Goal: Task Accomplishment & Management: Manage account settings

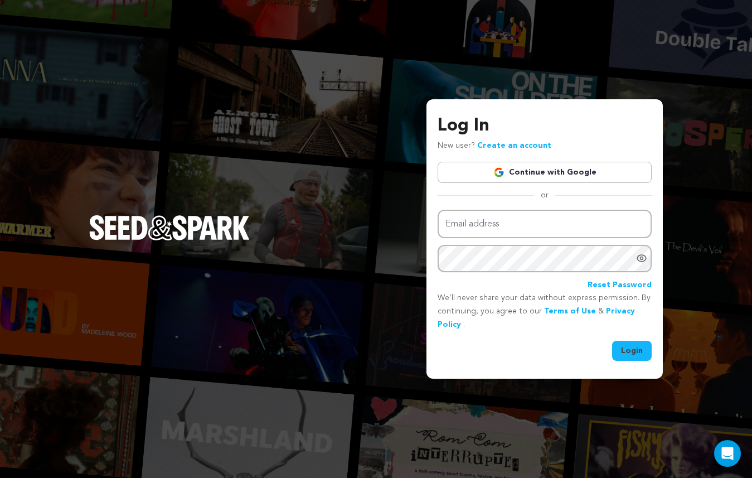
type input "soleilrougeproductions@gmail.com"
click at [634, 348] on button "Login" at bounding box center [632, 351] width 40 height 20
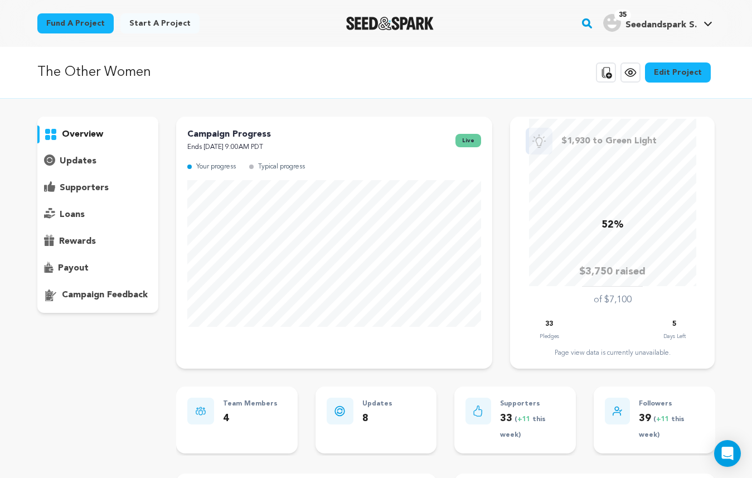
click at [81, 158] on p "updates" at bounding box center [78, 161] width 37 height 13
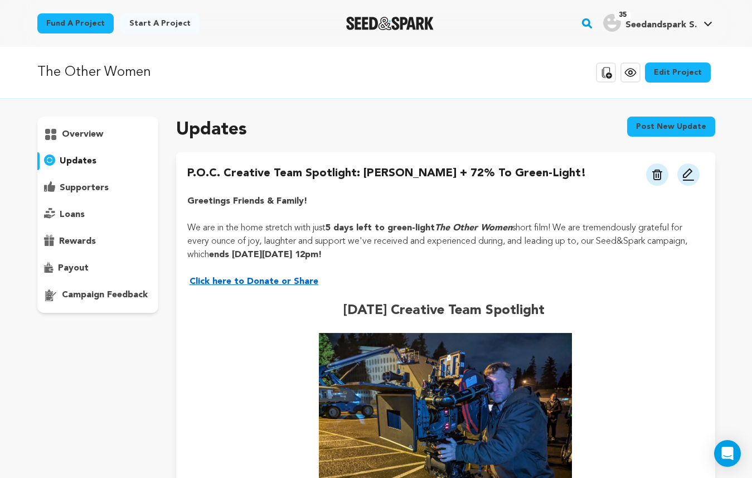
click at [81, 134] on p "overview" at bounding box center [82, 134] width 41 height 13
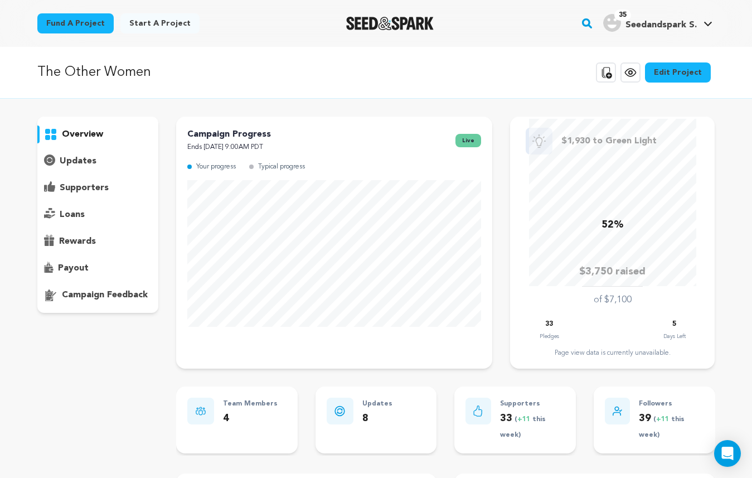
click at [609, 228] on p "52%" at bounding box center [613, 225] width 22 height 16
click at [612, 351] on div "Page view data is currently unavailable." at bounding box center [613, 353] width 182 height 9
click at [622, 317] on div "52% $3,750 raised of $7,100 33 Pledges 5 Days Left Page view data is currently …" at bounding box center [613, 238] width 182 height 239
click at [683, 70] on link "Edit Project" at bounding box center [678, 72] width 66 height 20
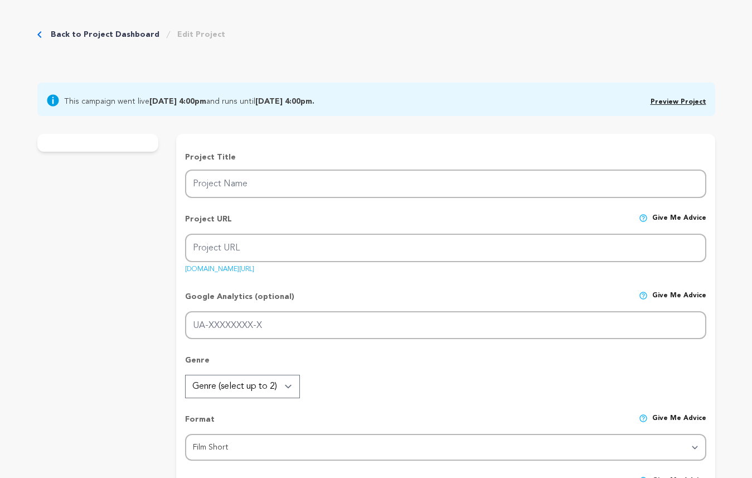
type input "The Other Women"
type input "the-other-women"
type input "https://seedandspark.com/fund/the-other-women?toke"
type input "Three suburban girlfriends confront major mid-life crises in their marriages, m…"
type textarea "“The Other Women” challenges the cougar stereotype, because men have dated youn…"
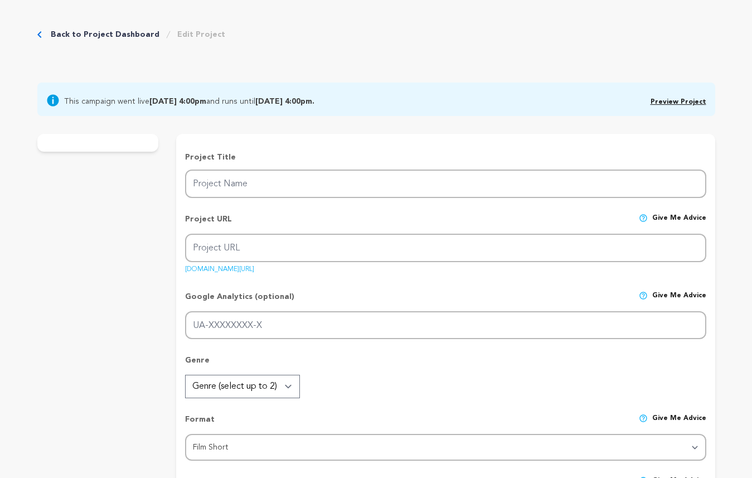
type textarea "We want to uplift single moms and women of a certain age to find empowerment in…"
type textarea "Summer Rain Menkee, SAG/AFTRA member. The Gotham Institute member."
radio input "true"
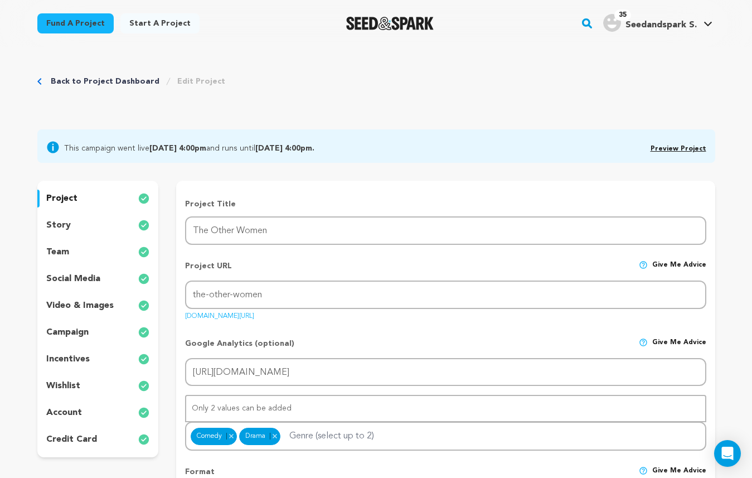
click at [59, 409] on p "account" at bounding box center [64, 412] width 36 height 13
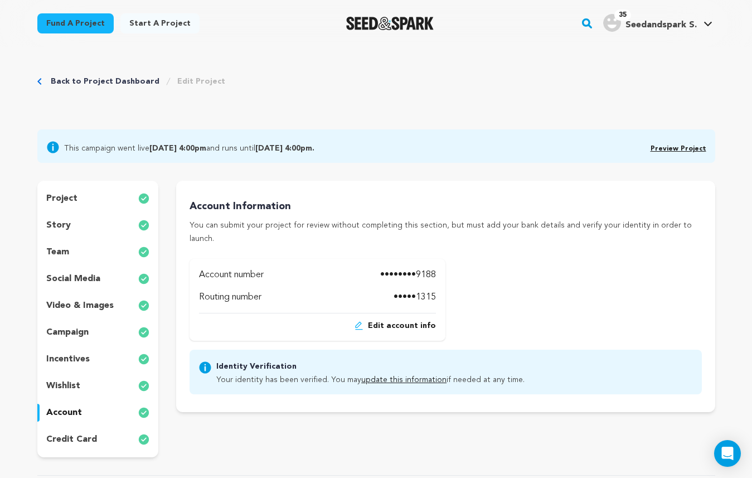
click at [69, 445] on p "credit card" at bounding box center [71, 439] width 51 height 13
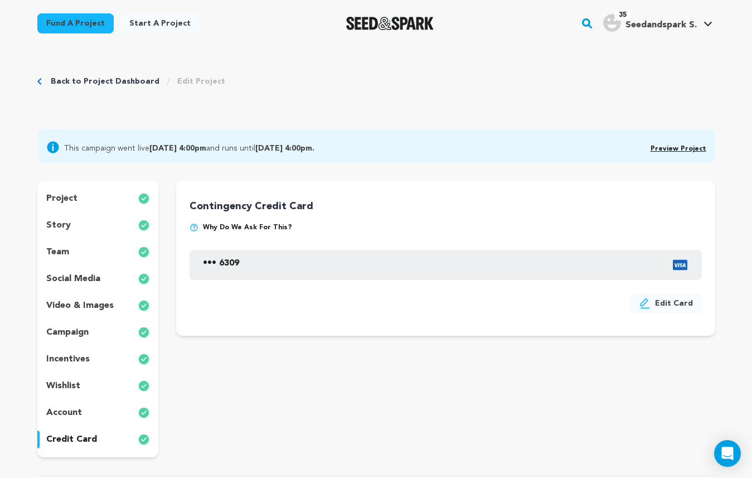
click at [70, 409] on p "account" at bounding box center [64, 412] width 36 height 13
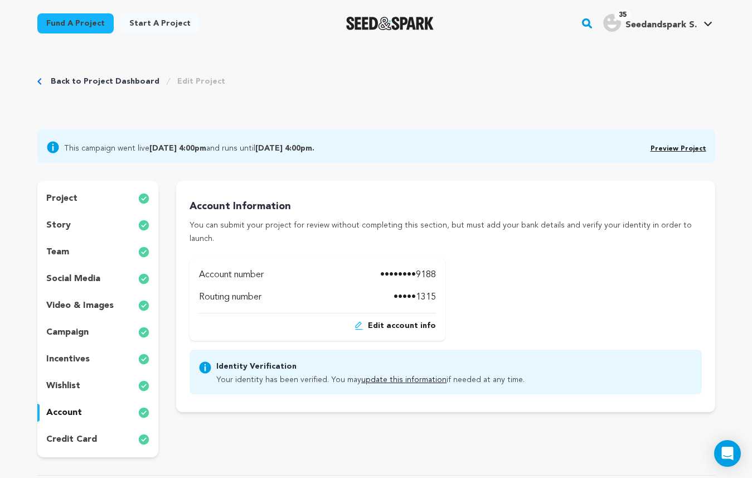
click at [71, 386] on p "wishlist" at bounding box center [63, 385] width 34 height 13
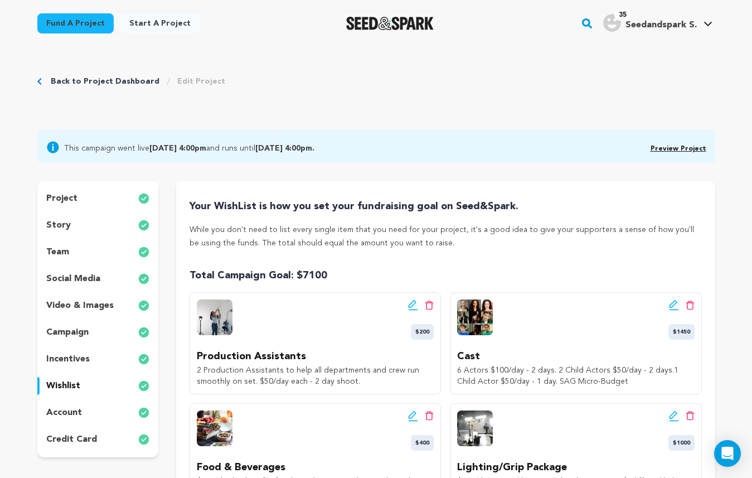
click at [75, 356] on p "incentives" at bounding box center [68, 359] width 44 height 13
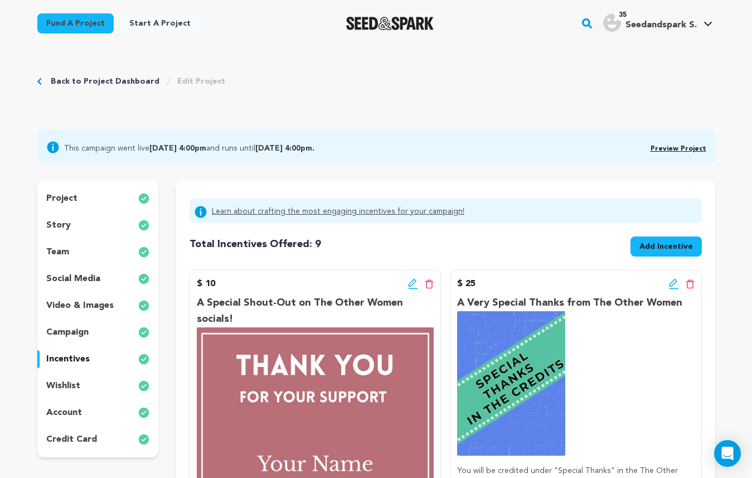
click at [77, 336] on p "campaign" at bounding box center [67, 332] width 42 height 13
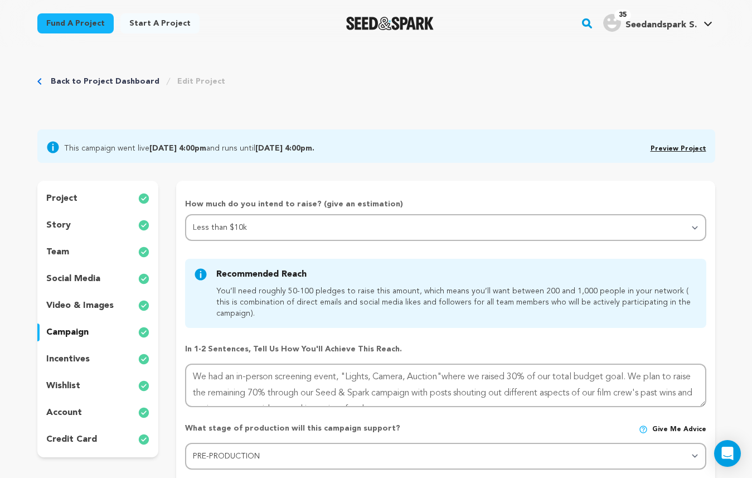
click at [86, 297] on div "video & images" at bounding box center [98, 306] width 122 height 18
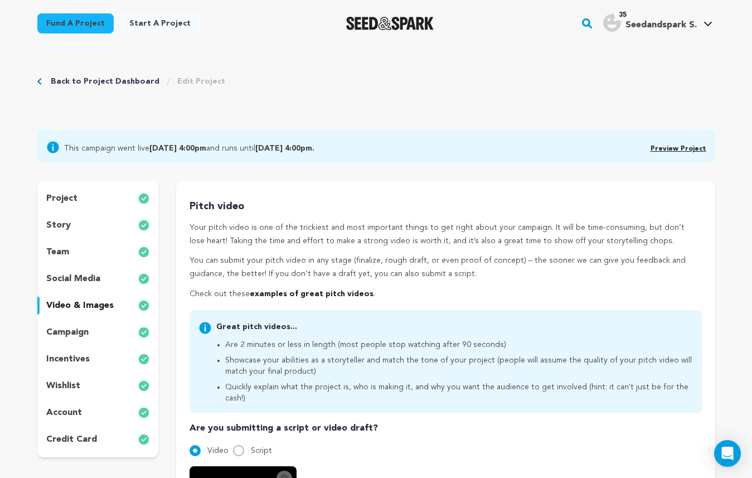
click at [89, 263] on div "project story team social media video & images campaign incentives wishlist acc…" at bounding box center [98, 319] width 122 height 277
click at [68, 240] on div "project story team social media video & images campaign incentives wishlist acc…" at bounding box center [98, 319] width 122 height 277
click at [61, 248] on p "team" at bounding box center [57, 251] width 23 height 13
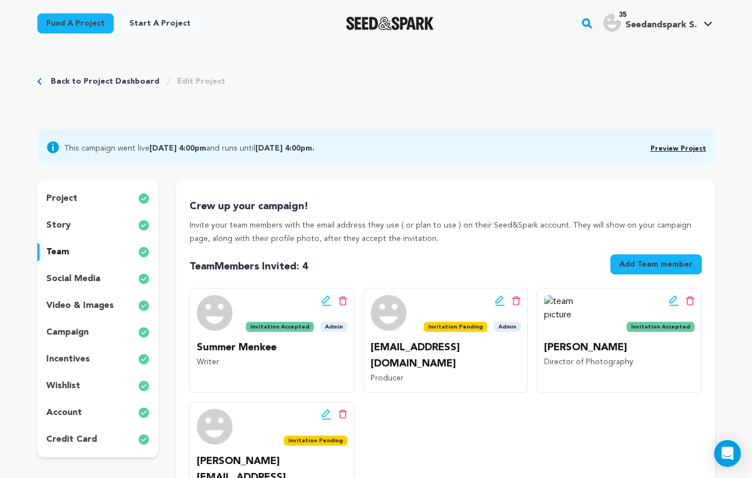
click at [65, 221] on p "story" at bounding box center [58, 225] width 25 height 13
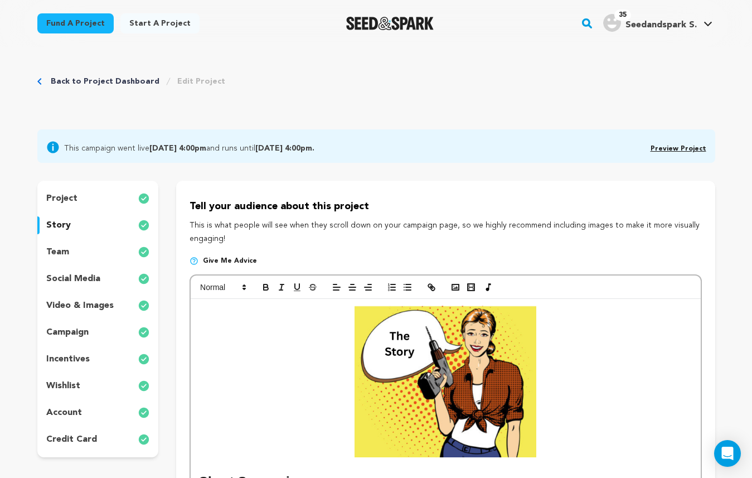
click at [67, 195] on p "project" at bounding box center [61, 198] width 31 height 13
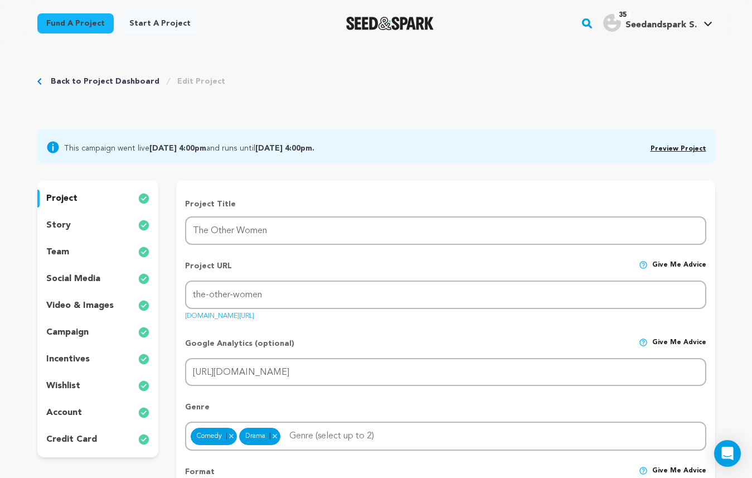
click at [118, 84] on link "Back to Project Dashboard" at bounding box center [105, 81] width 109 height 11
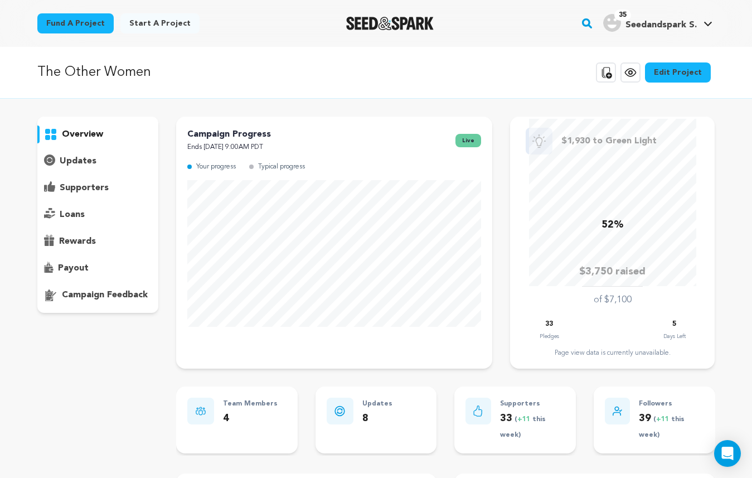
click at [72, 241] on p "rewards" at bounding box center [77, 241] width 37 height 13
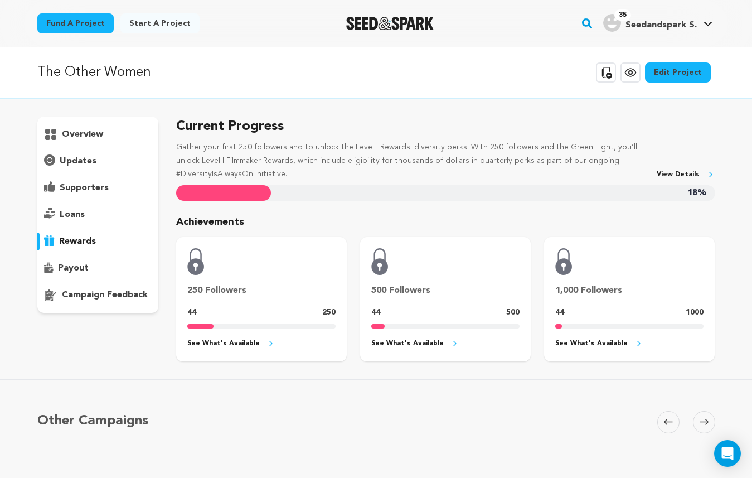
click at [75, 272] on p "payout" at bounding box center [73, 268] width 31 height 13
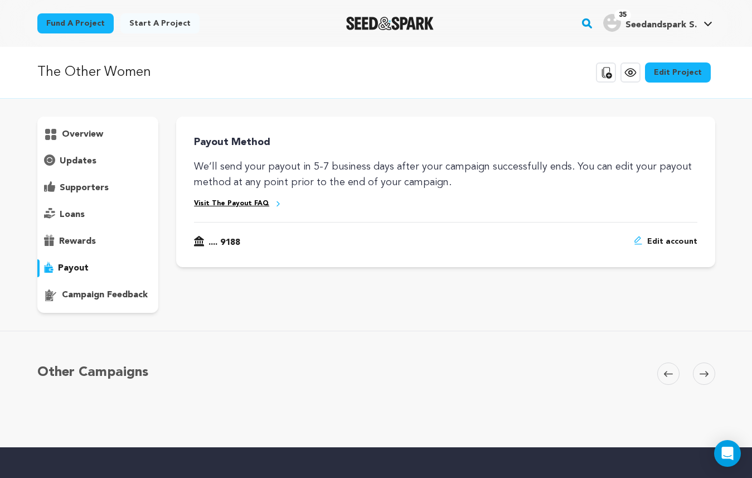
click at [65, 136] on p "overview" at bounding box center [82, 134] width 41 height 13
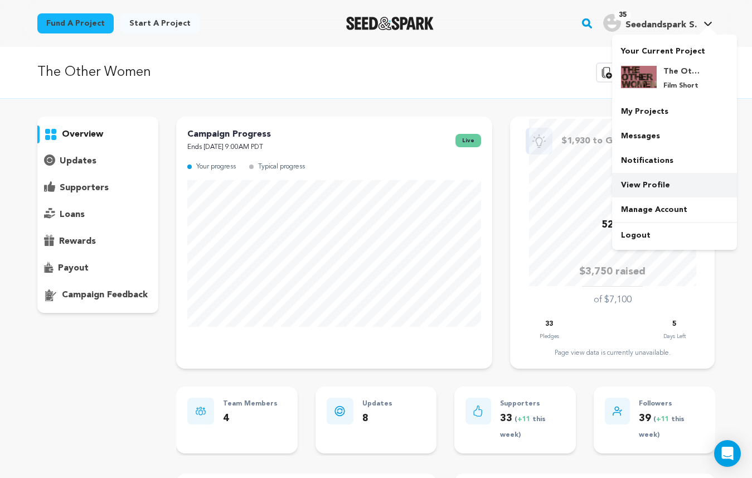
click at [639, 180] on link "View Profile" at bounding box center [674, 185] width 125 height 25
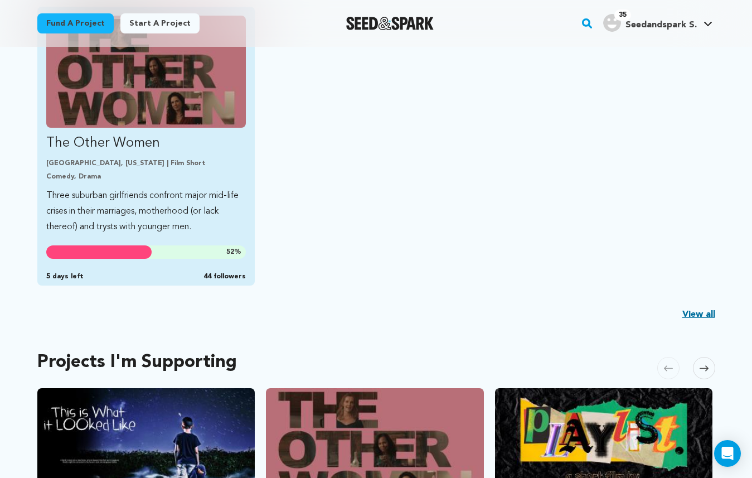
scroll to position [329, 0]
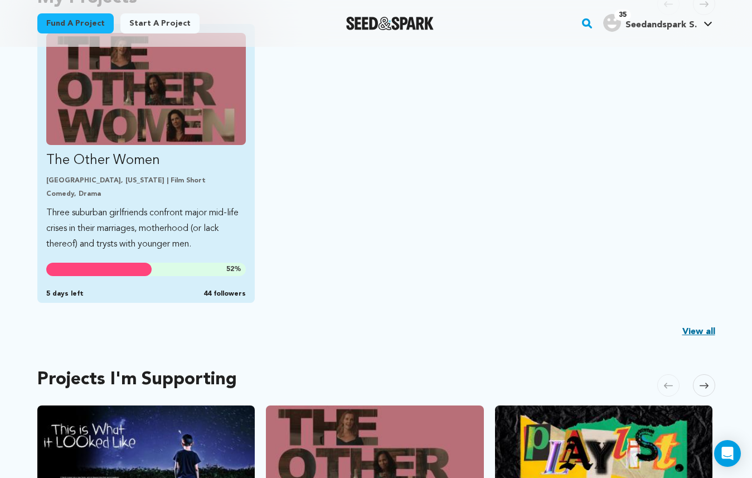
click at [185, 172] on link "The Other Women [GEOGRAPHIC_DATA], [US_STATE] | Film Short Comedy, Drama Three …" at bounding box center [146, 142] width 200 height 219
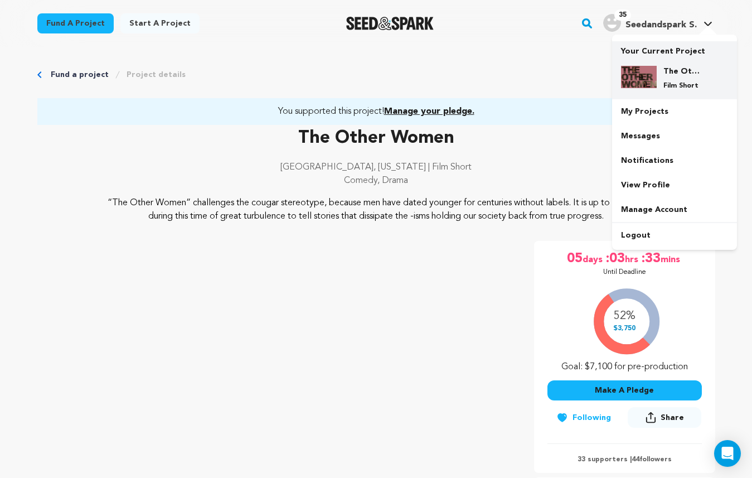
click at [653, 68] on img at bounding box center [639, 77] width 36 height 22
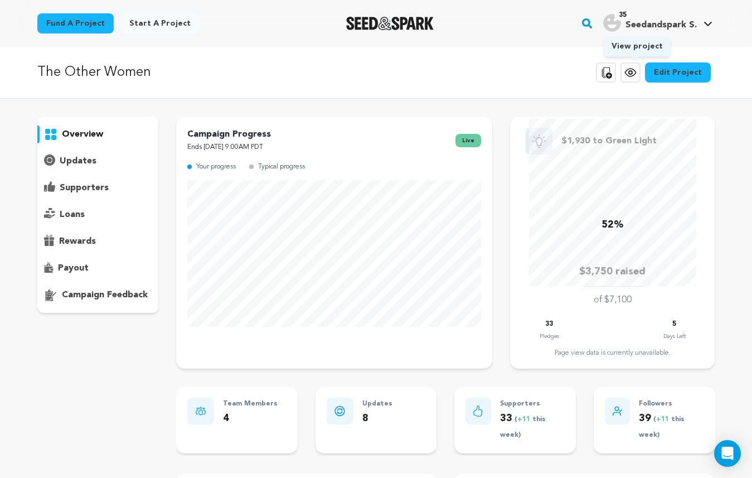
click at [636, 78] on icon at bounding box center [630, 72] width 13 height 13
click at [93, 189] on p "supporters" at bounding box center [84, 187] width 49 height 13
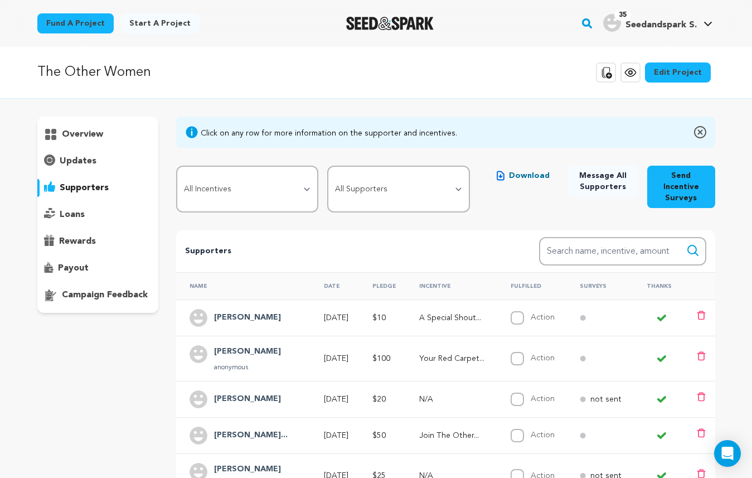
click at [79, 158] on p "updates" at bounding box center [78, 161] width 37 height 13
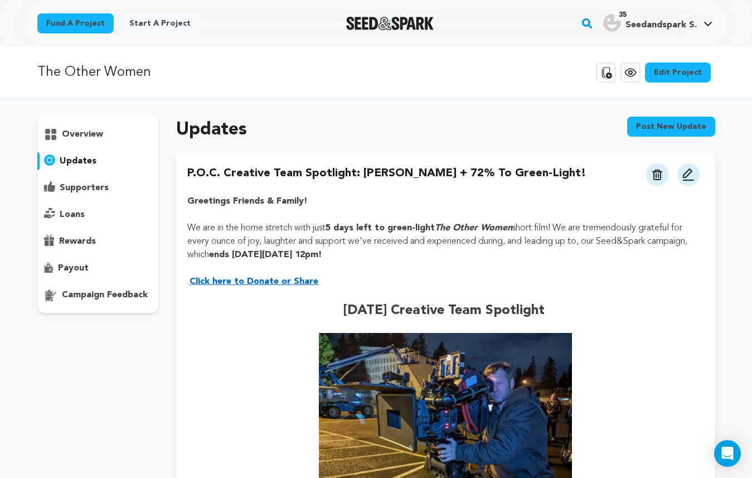
click at [75, 239] on p "rewards" at bounding box center [77, 241] width 37 height 13
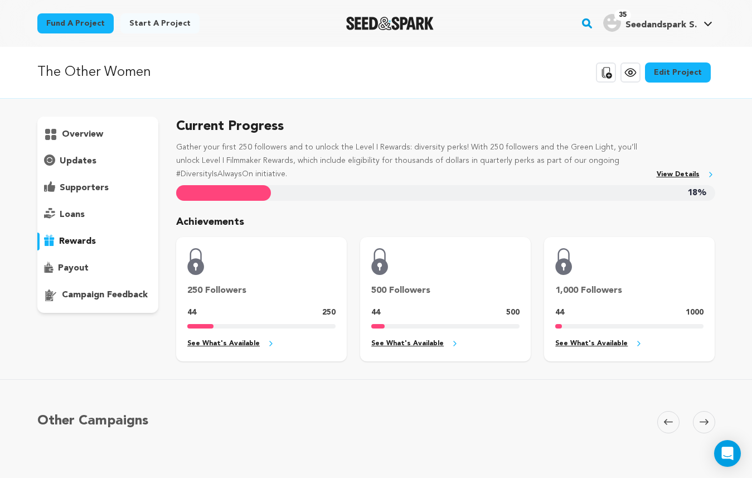
click at [74, 274] on p "payout" at bounding box center [73, 268] width 31 height 13
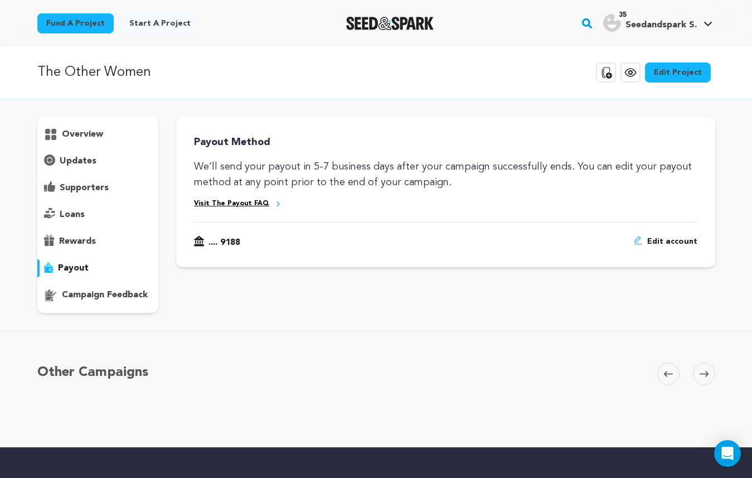
click at [80, 305] on div "overview" at bounding box center [98, 215] width 122 height 196
click at [93, 295] on p "campaign feedback" at bounding box center [105, 294] width 86 height 13
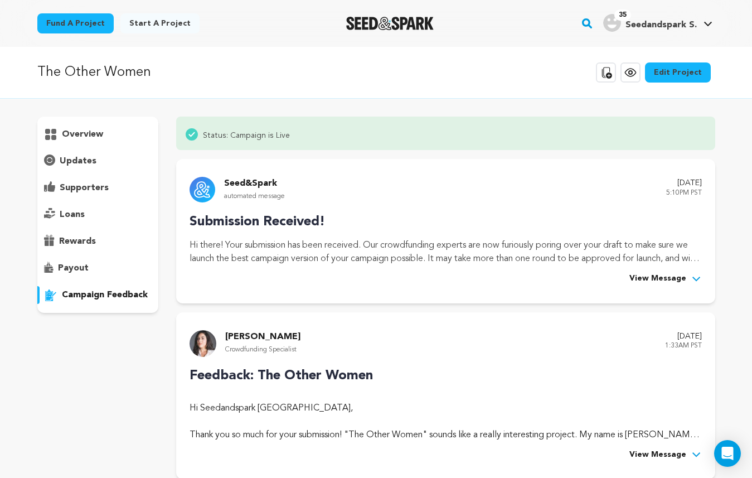
click at [66, 133] on p "overview" at bounding box center [82, 134] width 41 height 13
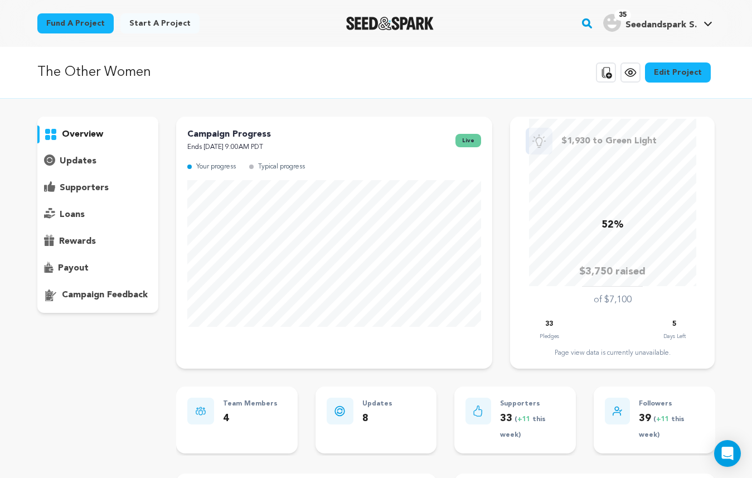
click at [34, 369] on div "overview" at bounding box center [377, 415] width 714 height 596
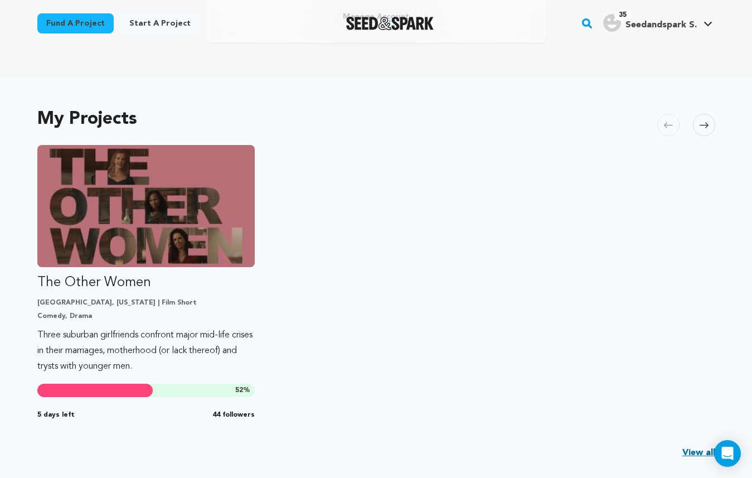
scroll to position [210, 0]
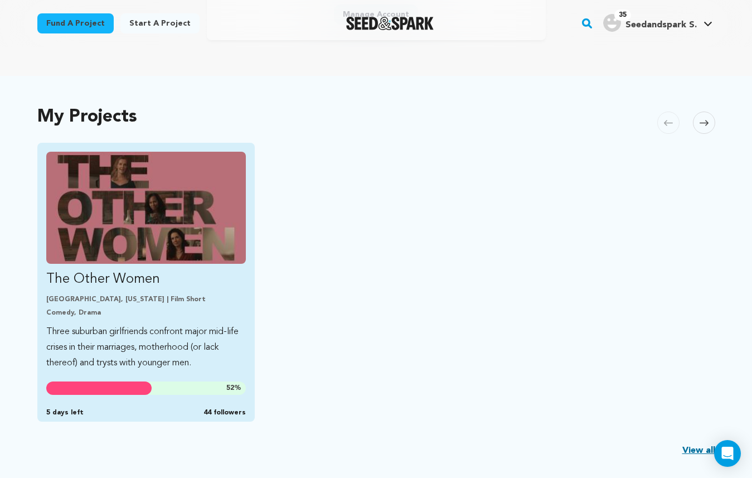
click at [152, 324] on p "Three suburban girlfriends confront major mid-life crises in their marriages, m…" at bounding box center [146, 347] width 200 height 47
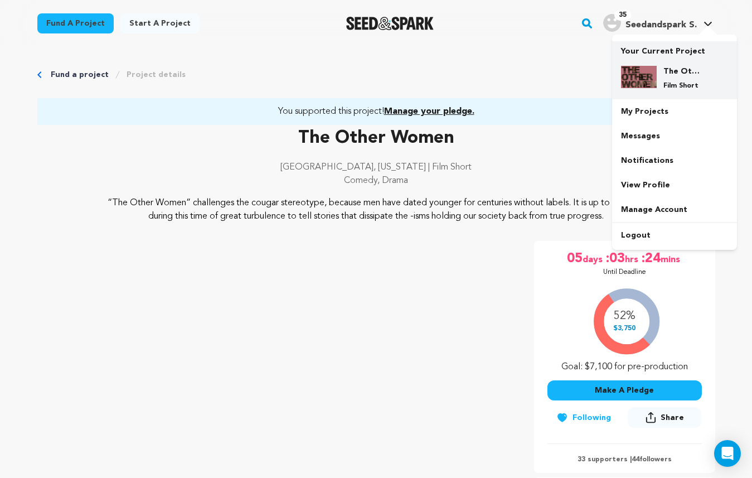
click at [682, 78] on div "The Other Women Film Short" at bounding box center [684, 78] width 54 height 25
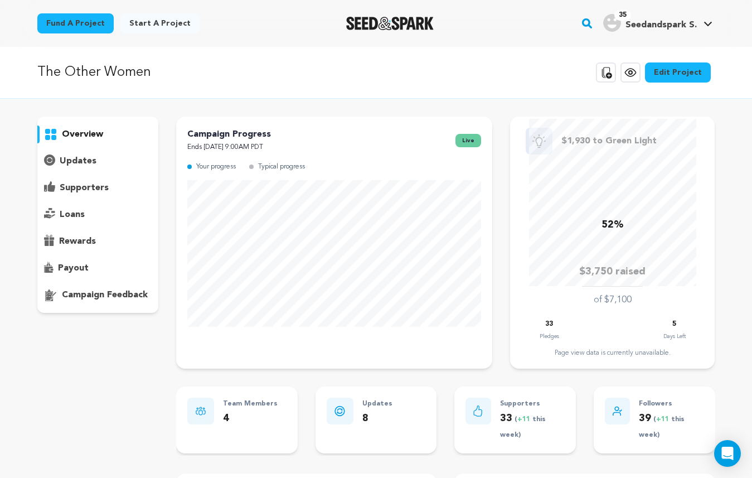
click at [74, 163] on p "updates" at bounding box center [78, 161] width 37 height 13
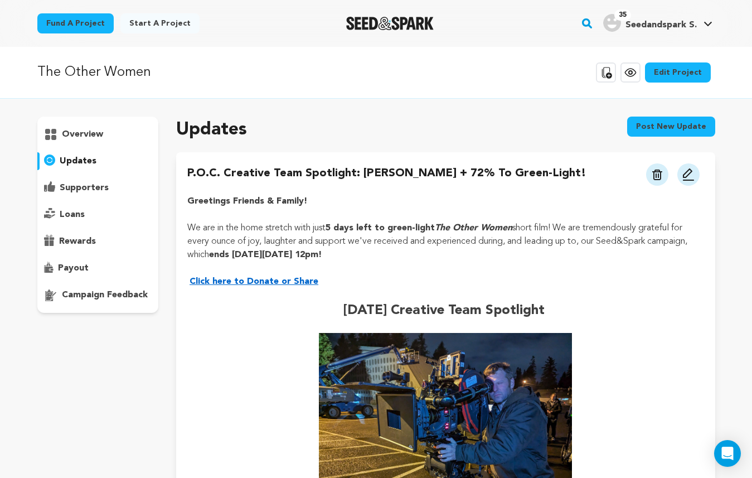
click at [75, 184] on p "supporters" at bounding box center [84, 187] width 49 height 13
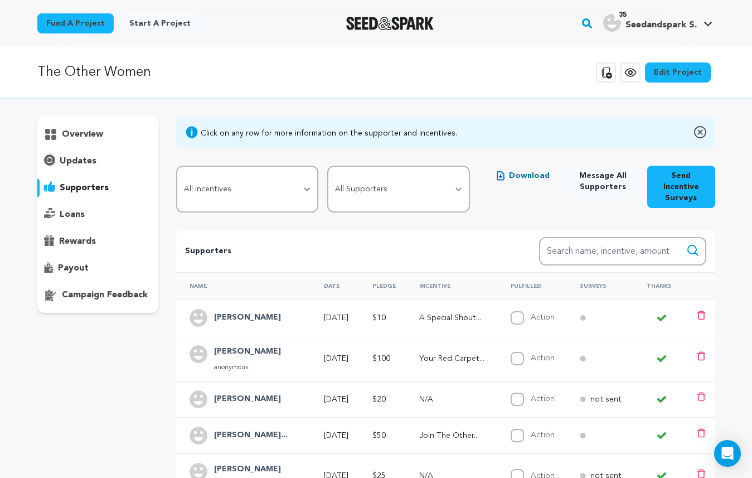
click at [69, 212] on p "loans" at bounding box center [72, 214] width 25 height 13
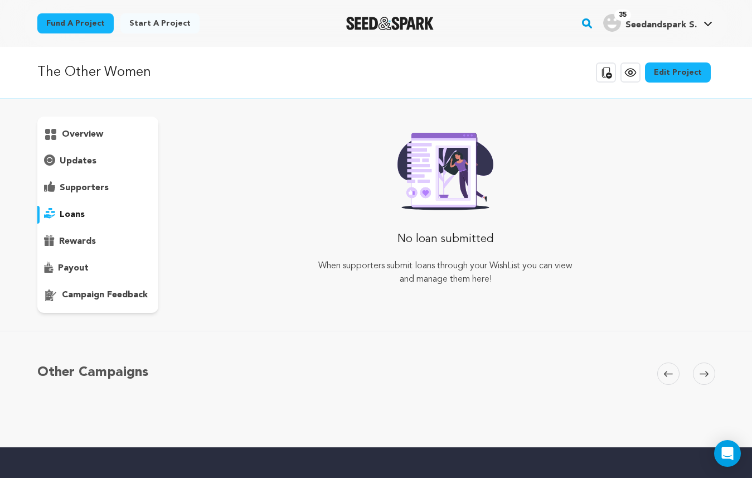
click at [93, 138] on p "overview" at bounding box center [82, 134] width 41 height 13
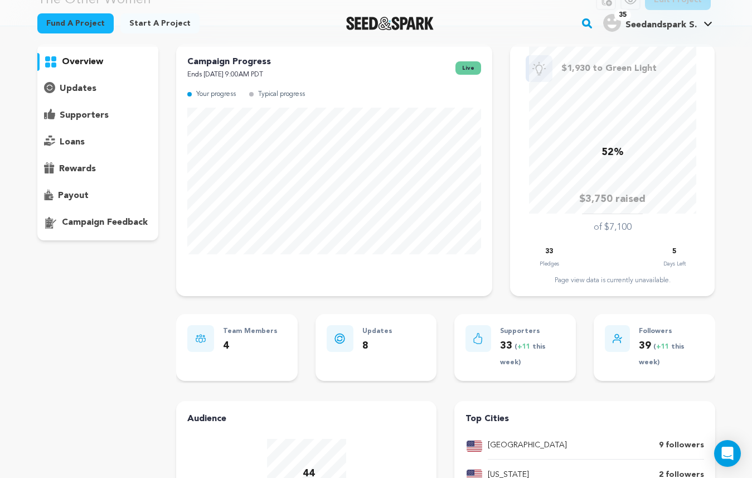
scroll to position [81, 0]
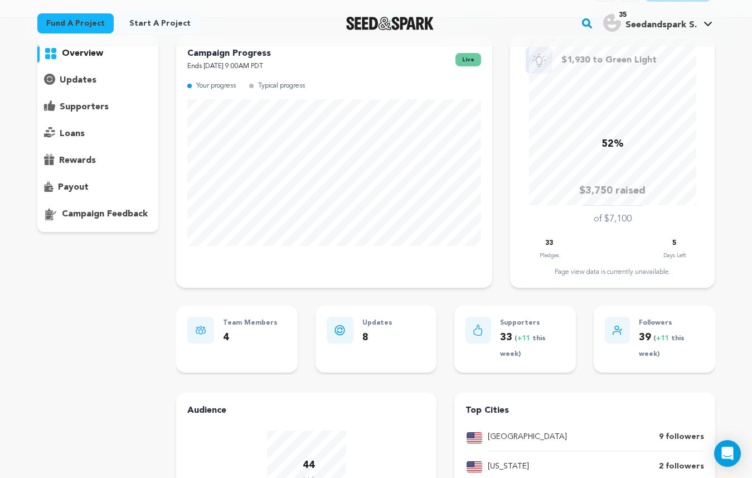
click at [229, 338] on p "4" at bounding box center [250, 338] width 55 height 16
click at [233, 330] on p "4" at bounding box center [250, 338] width 55 height 16
click at [221, 334] on div "Team Members 4" at bounding box center [236, 331] width 99 height 29
click at [206, 328] on div at bounding box center [200, 330] width 27 height 27
click at [230, 325] on p "Team Members" at bounding box center [250, 323] width 55 height 13
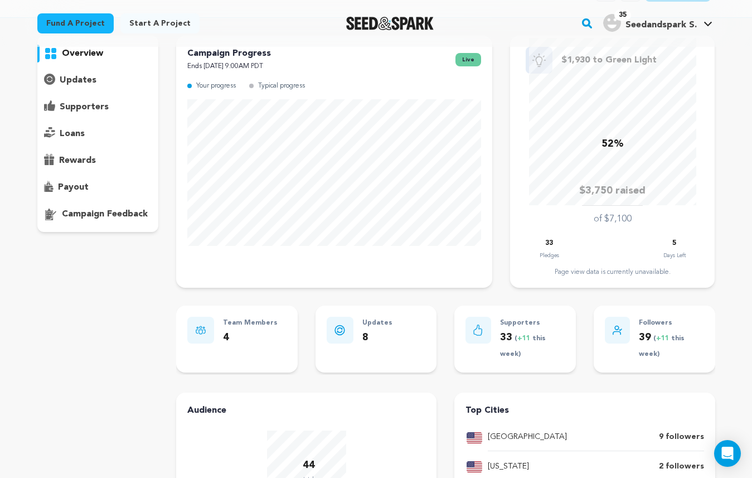
click at [230, 325] on p "Team Members" at bounding box center [250, 323] width 55 height 13
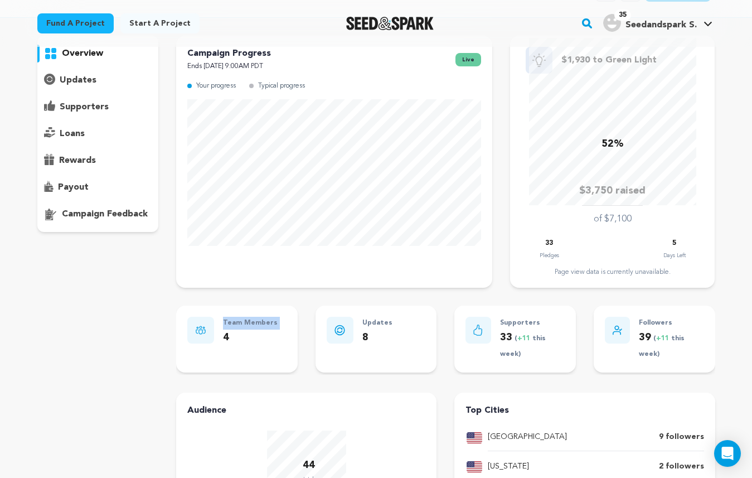
click at [230, 325] on p "Team Members" at bounding box center [250, 323] width 55 height 13
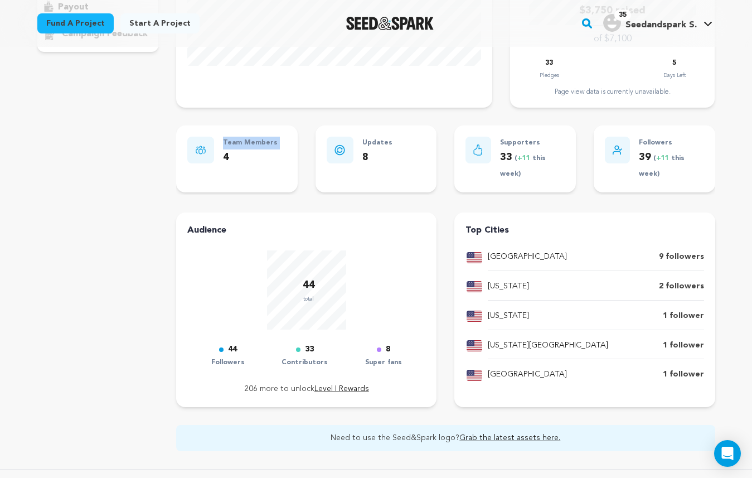
scroll to position [0, 0]
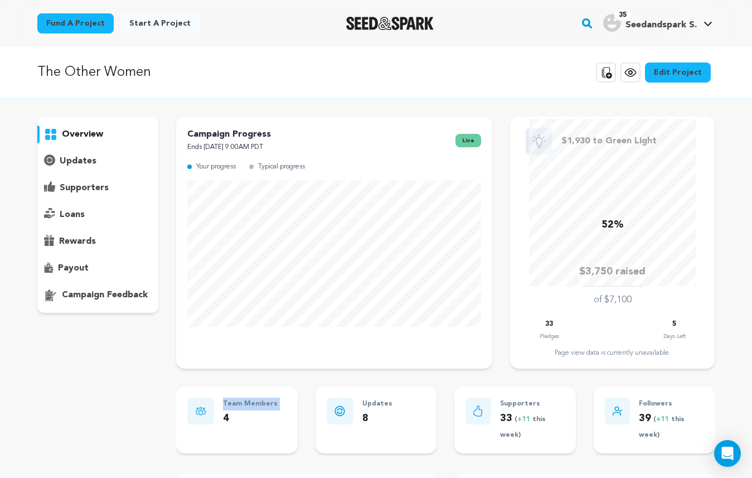
click at [671, 75] on link "Edit Project" at bounding box center [678, 72] width 66 height 20
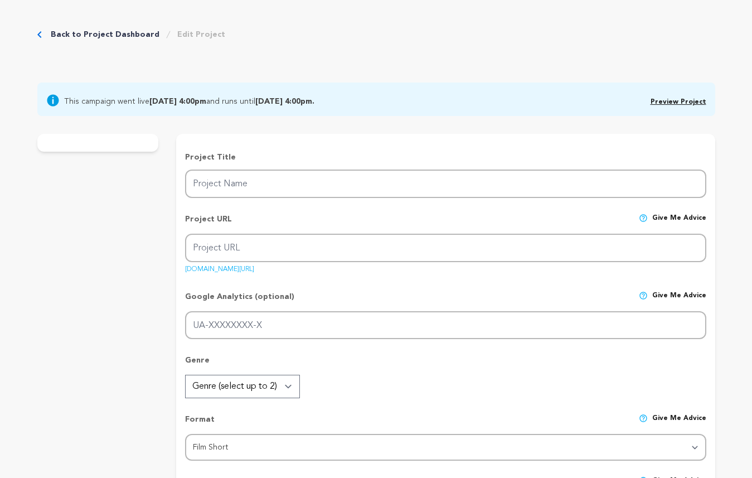
type input "The Other Women"
type input "the-other-women"
type input "https://seedandspark.com/fund/the-other-women?toke"
type input "Three suburban girlfriends confront major mid-life crises in their marriages, m…"
type textarea "“The Other Women” challenges the cougar stereotype, because men have dated youn…"
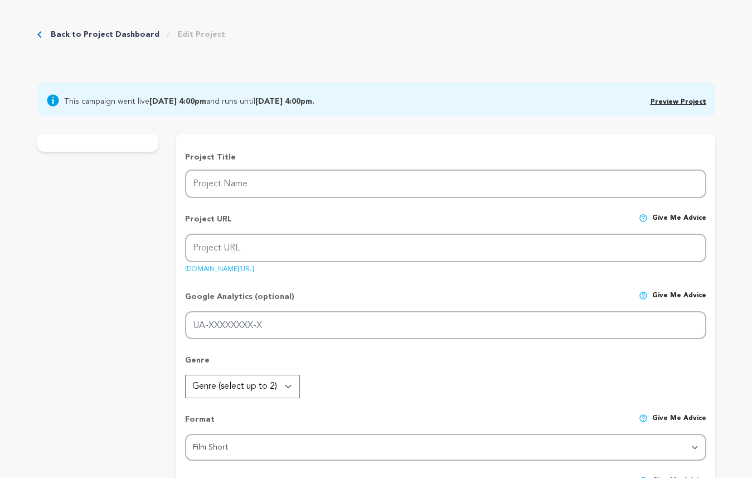
type textarea "We want to uplift single moms and women of a certain age to find empowerment in…"
type textarea "Summer Rain Menkee, SAG/AFTRA member. The Gotham Institute member."
radio input "true"
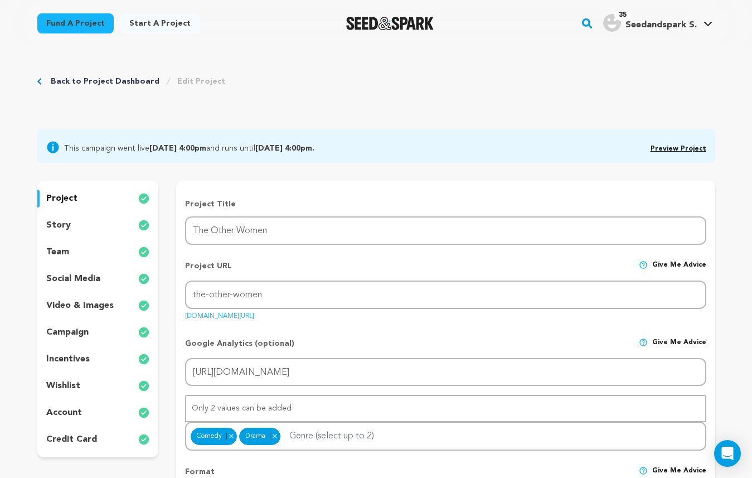
click at [67, 254] on div "team" at bounding box center [98, 252] width 122 height 18
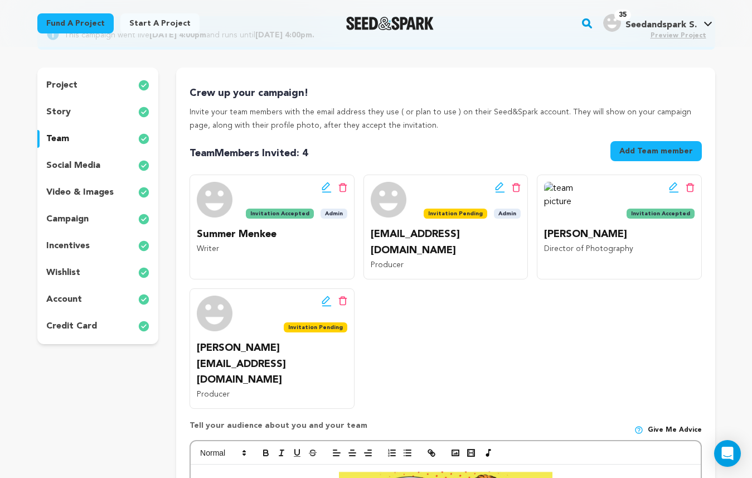
scroll to position [107, 0]
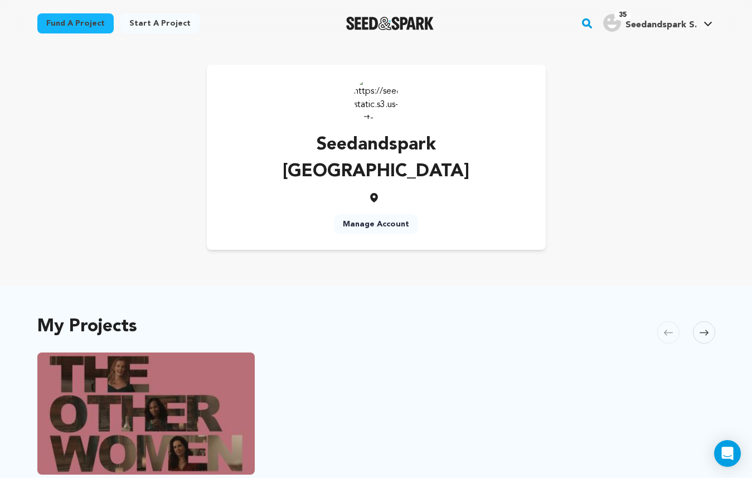
click at [390, 214] on link "Manage Account" at bounding box center [376, 224] width 84 height 20
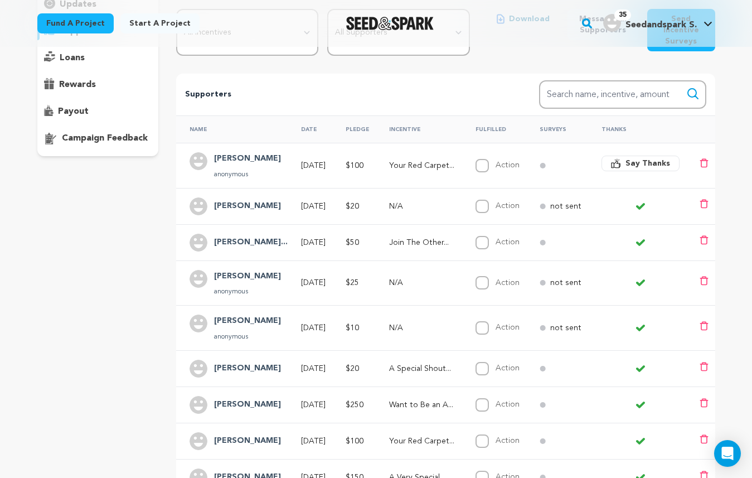
scroll to position [160, 0]
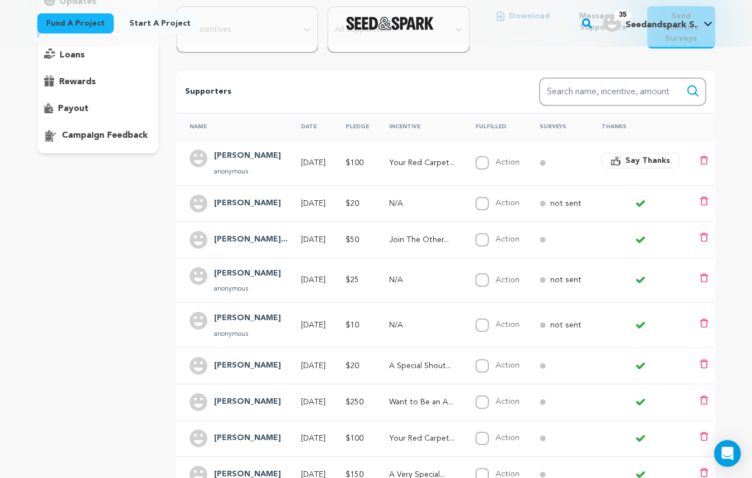
click at [240, 201] on h4 "[PERSON_NAME]" at bounding box center [247, 203] width 67 height 13
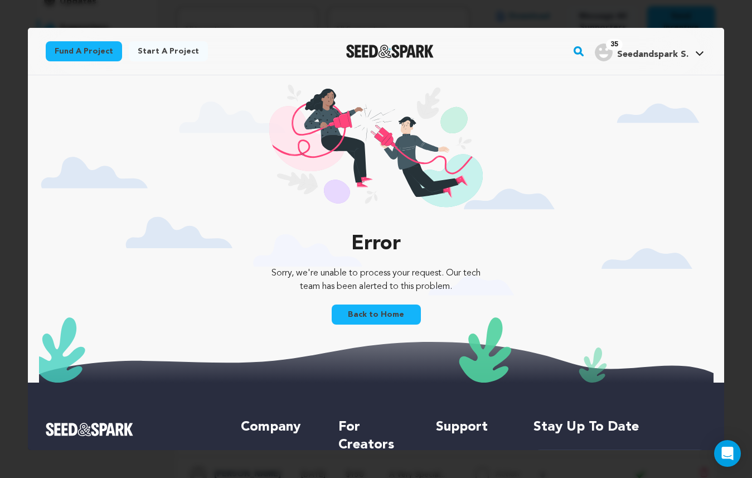
scroll to position [0, 0]
click at [679, 16] on div at bounding box center [376, 239] width 752 height 478
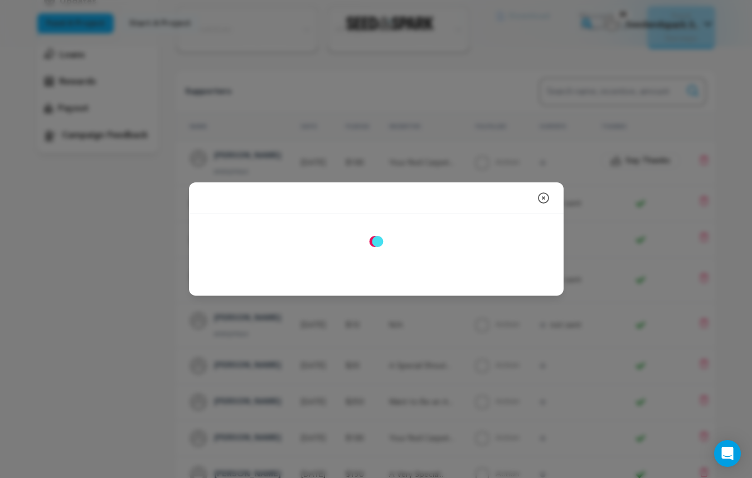
click at [546, 197] on icon "button" at bounding box center [543, 197] width 13 height 13
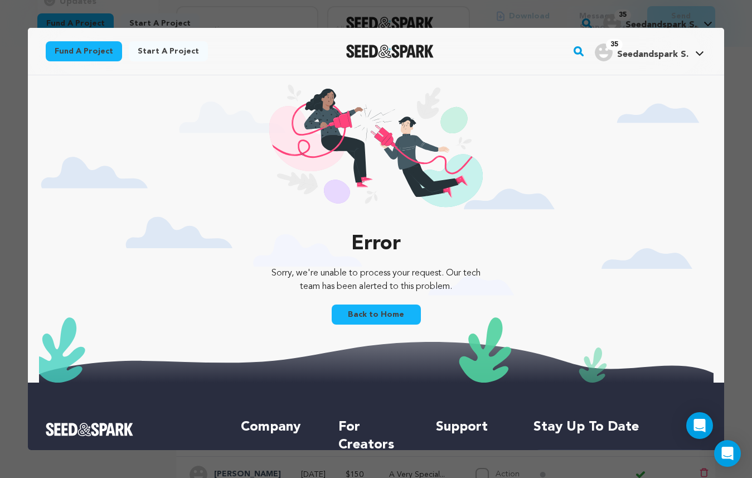
click at [689, 12] on div at bounding box center [376, 239] width 752 height 478
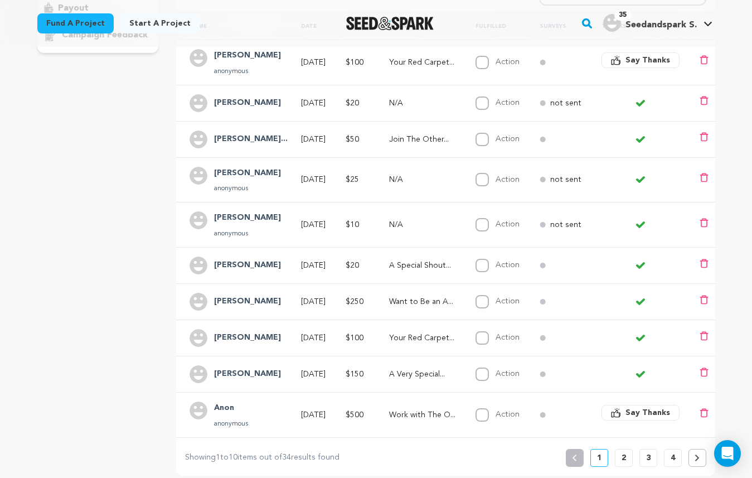
scroll to position [245, 0]
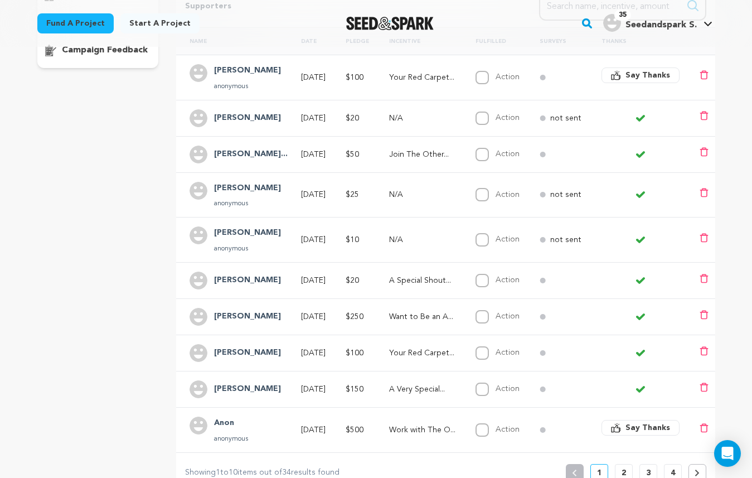
click at [270, 153] on h4 "[PERSON_NAME]..." at bounding box center [251, 154] width 74 height 13
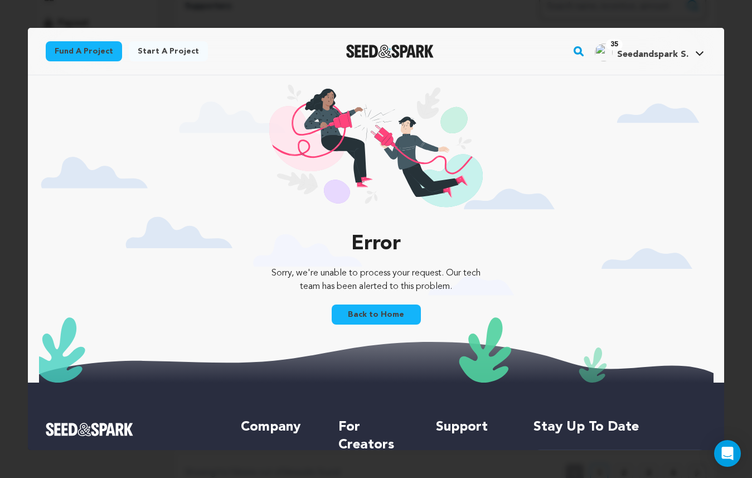
scroll to position [0, 0]
click at [734, 17] on div at bounding box center [376, 239] width 752 height 478
